Goal: Book appointment/travel/reservation

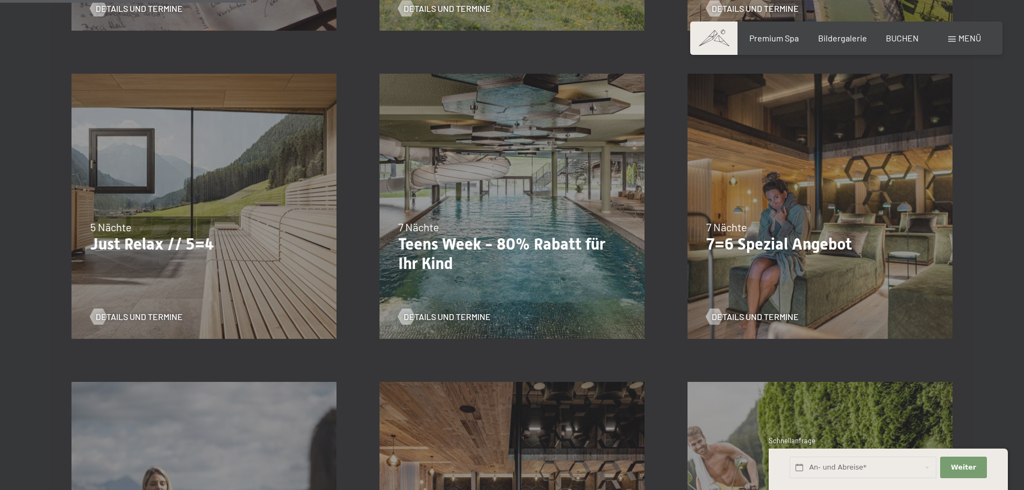
scroll to position [592, 0]
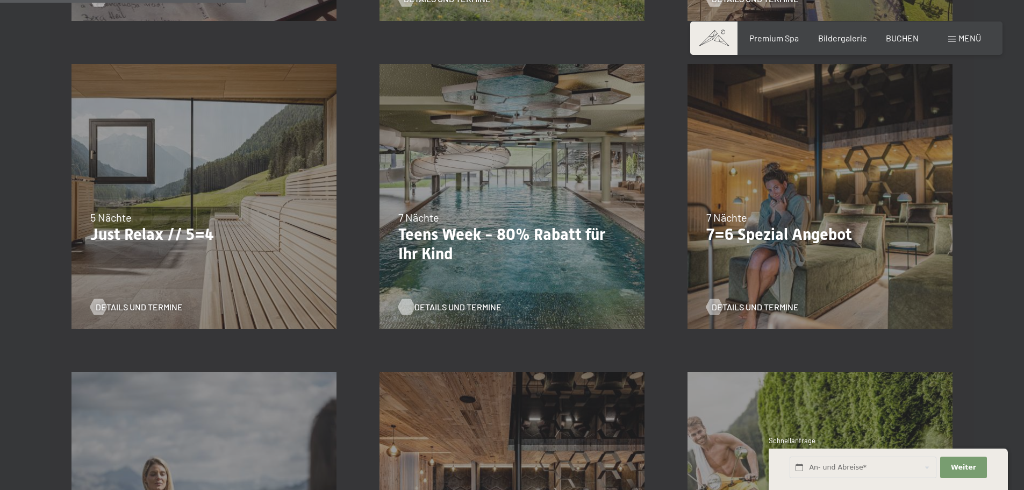
click at [461, 308] on span "Details und Termine" at bounding box center [458, 307] width 87 height 12
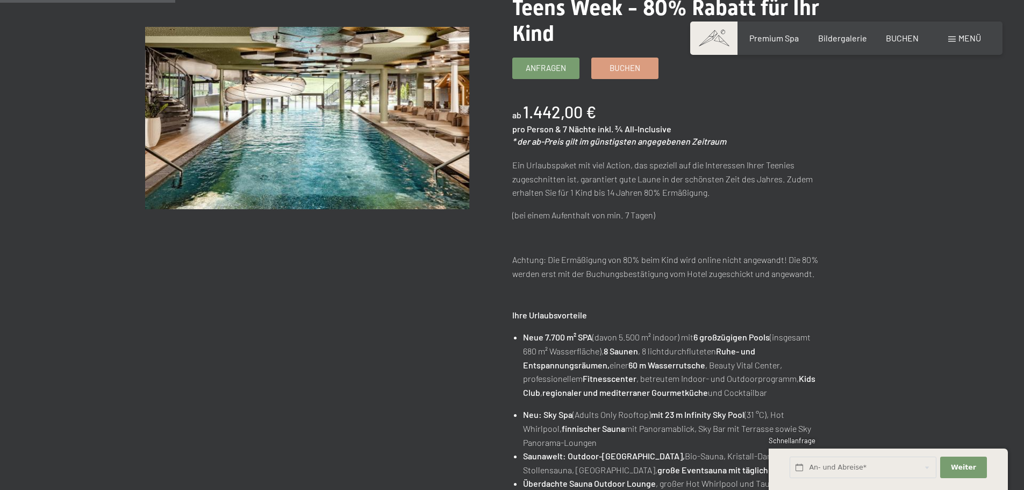
scroll to position [269, 0]
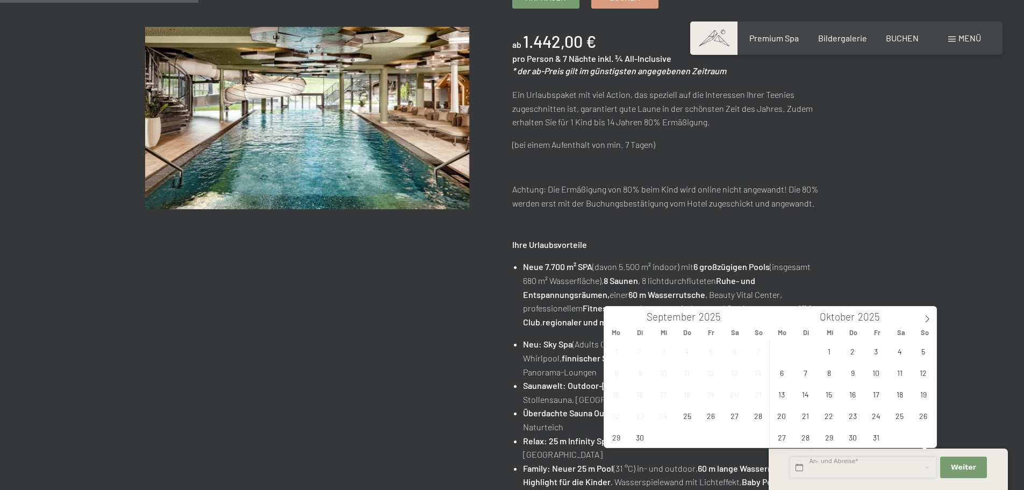
click at [831, 465] on input "text" at bounding box center [863, 468] width 147 height 22
click at [927, 316] on icon at bounding box center [928, 319] width 4 height 7
click at [927, 317] on icon at bounding box center [928, 319] width 8 height 8
click at [925, 318] on icon at bounding box center [928, 319] width 8 height 8
type input "2026"
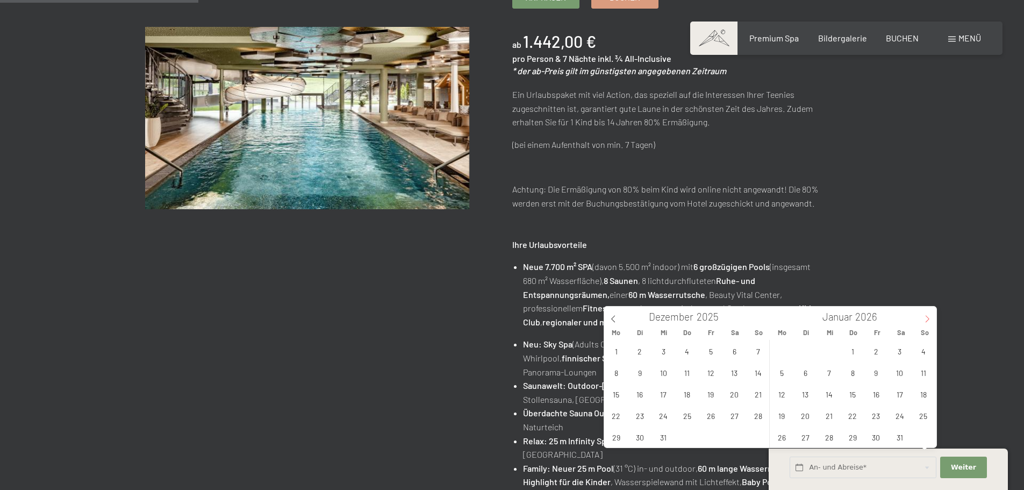
click at [925, 318] on icon at bounding box center [928, 319] width 8 height 8
type input "2026"
click at [924, 319] on icon at bounding box center [928, 319] width 8 height 8
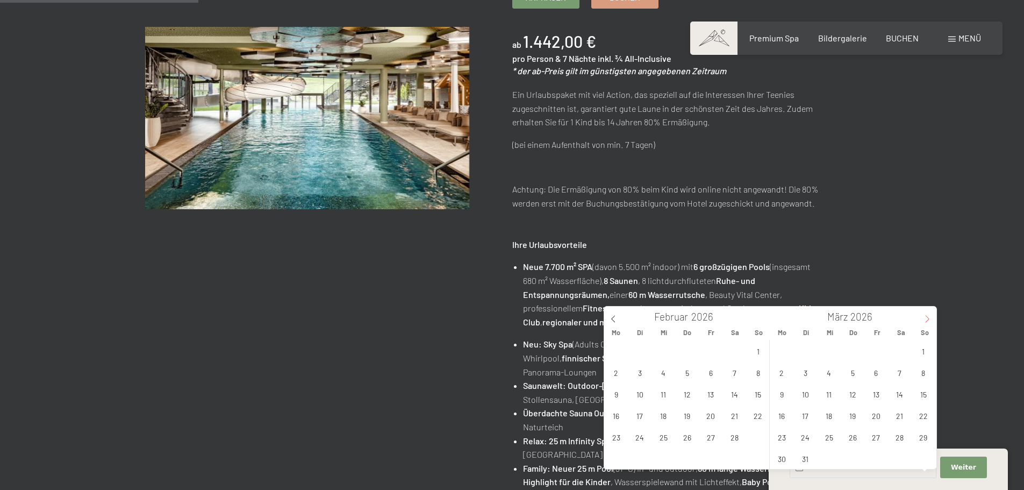
click at [924, 319] on icon at bounding box center [928, 319] width 8 height 8
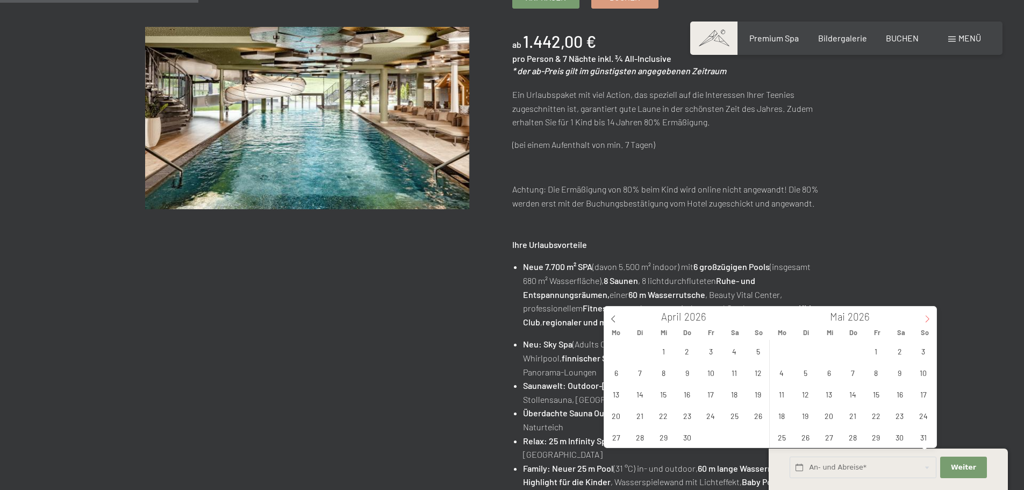
click at [923, 319] on span at bounding box center [928, 316] width 18 height 18
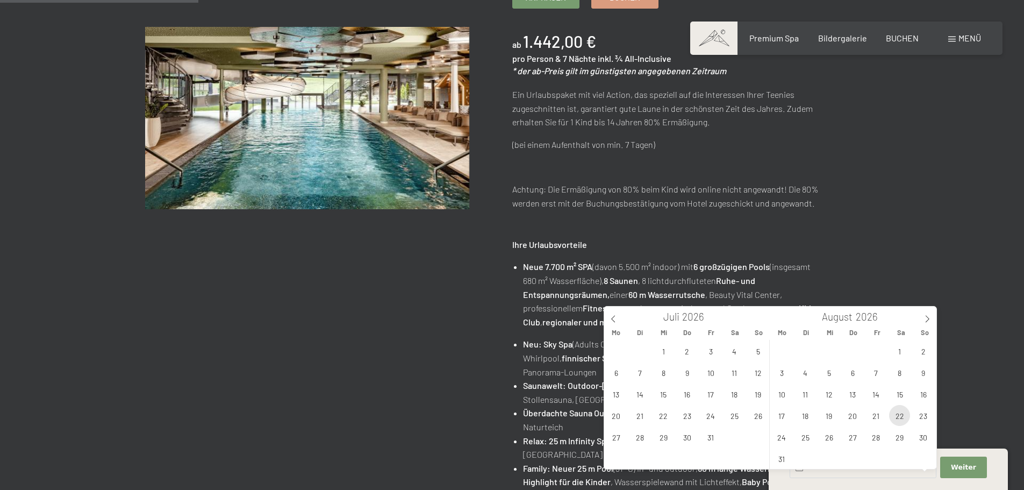
click at [902, 414] on span "22" at bounding box center [899, 415] width 21 height 21
click at [902, 435] on span "29" at bounding box center [899, 436] width 21 height 21
type input "[DATE] - [DATE]"
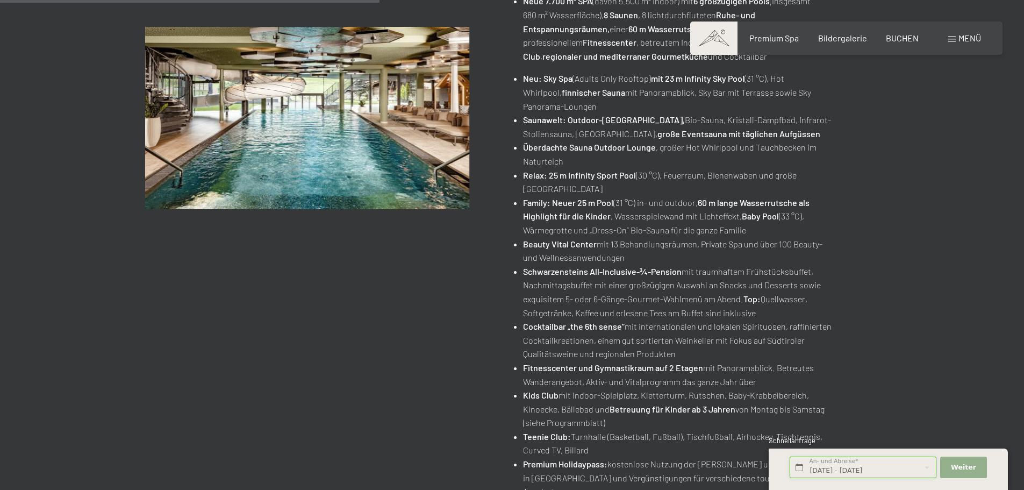
scroll to position [538, 0]
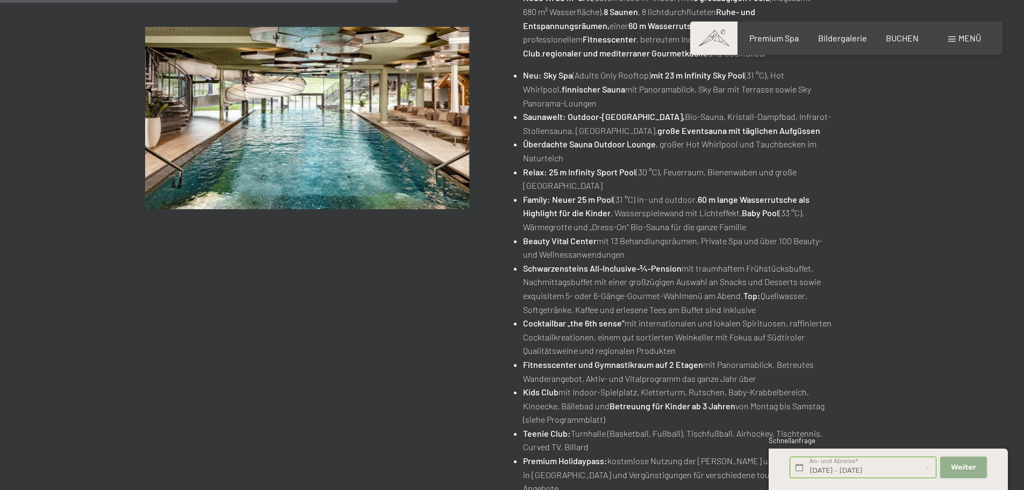
click at [960, 466] on span "Weiter" at bounding box center [963, 467] width 25 height 10
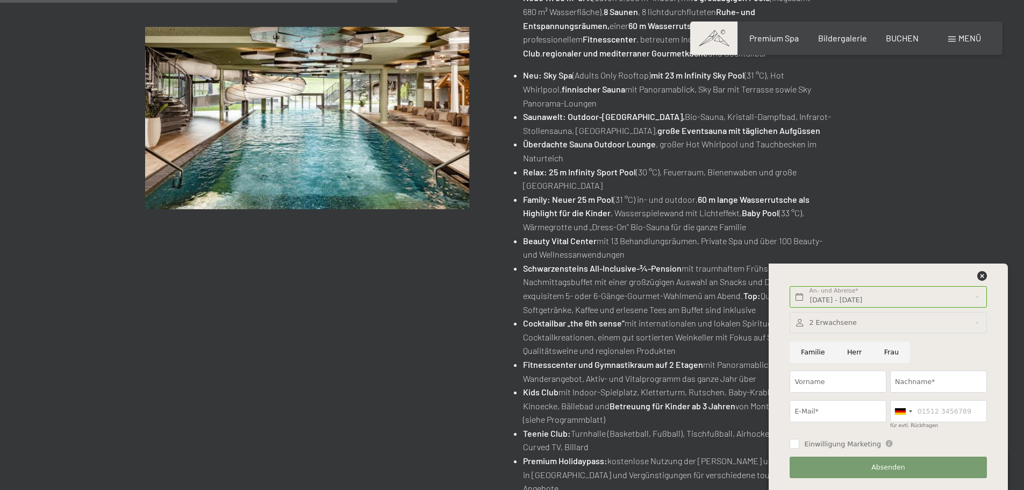
click at [856, 322] on div at bounding box center [888, 323] width 197 height 22
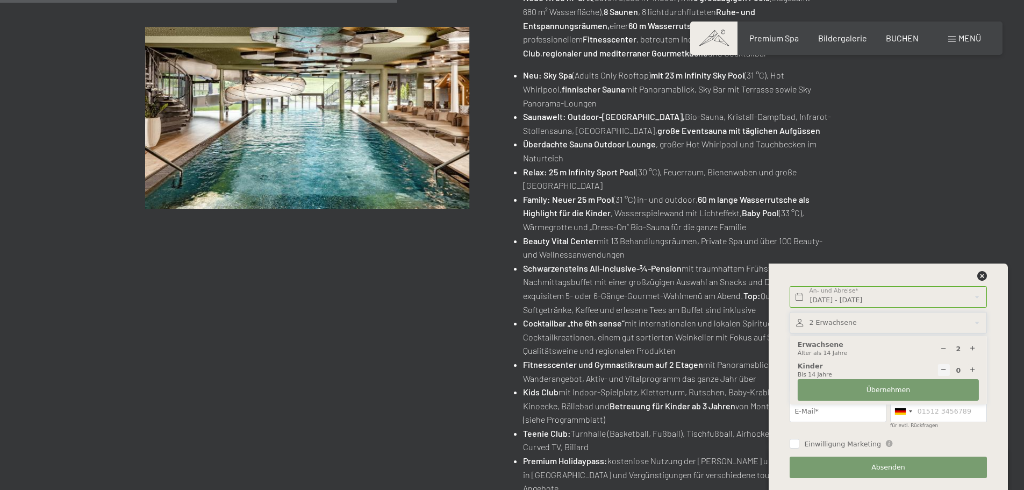
click at [971, 369] on icon at bounding box center [973, 370] width 7 height 7
type input "1"
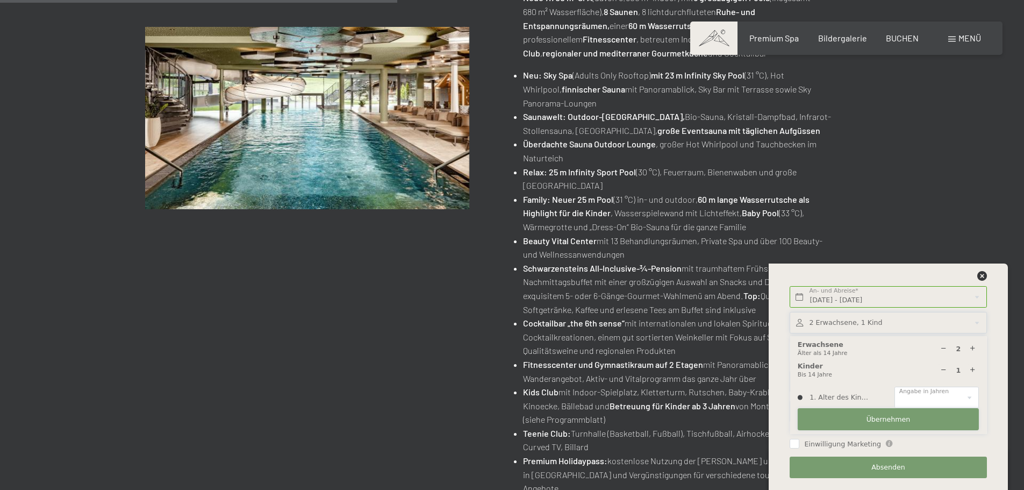
click at [920, 416] on button "Übernehmen" at bounding box center [888, 419] width 181 height 22
click at [929, 395] on select "0 1 2 3 4 5 6 7 8 9 10 11 12 13 14" at bounding box center [937, 398] width 84 height 22
select select "8"
click at [895, 387] on select "0 1 2 3 4 5 6 7 8 9 10 11 12 13 14" at bounding box center [937, 398] width 84 height 22
click at [906, 416] on span "Übernehmen" at bounding box center [889, 420] width 44 height 10
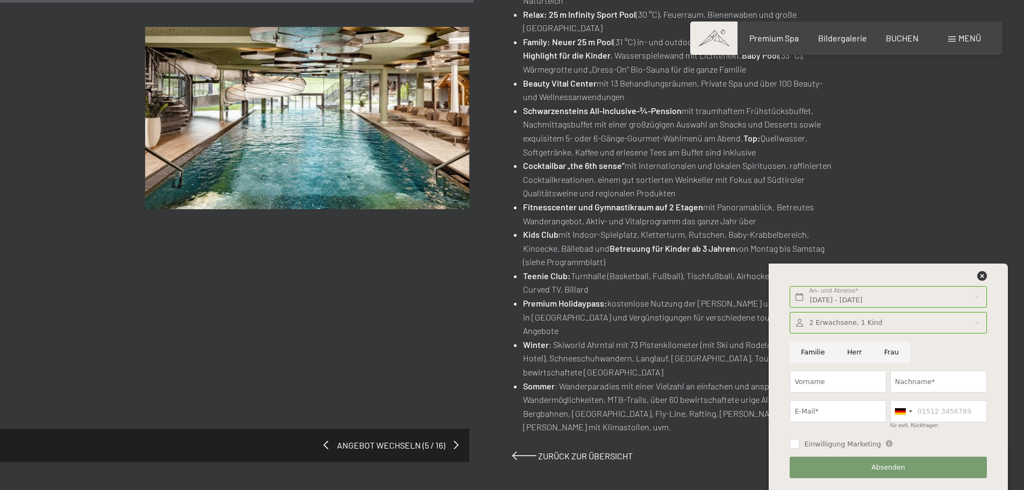
scroll to position [699, 0]
click at [979, 276] on icon at bounding box center [983, 276] width 10 height 10
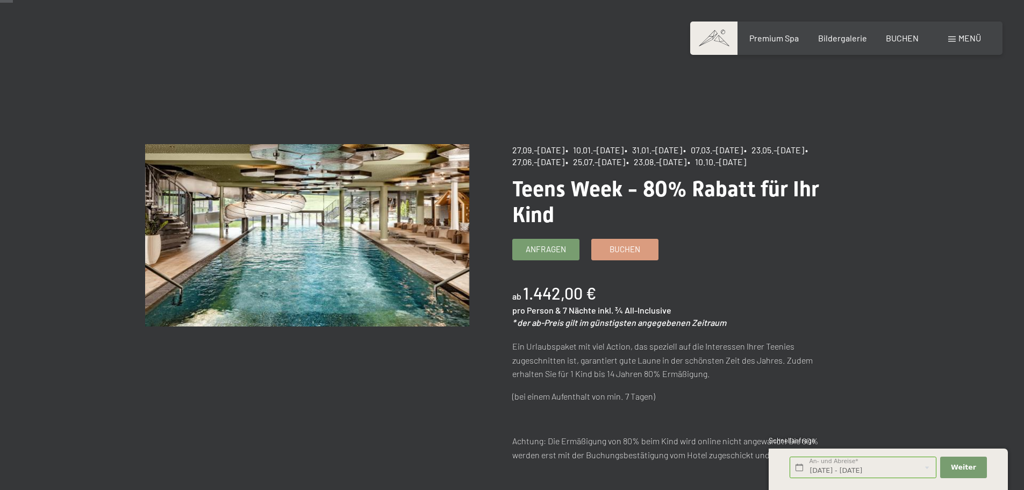
scroll to position [0, 0]
